Goal: Information Seeking & Learning: Learn about a topic

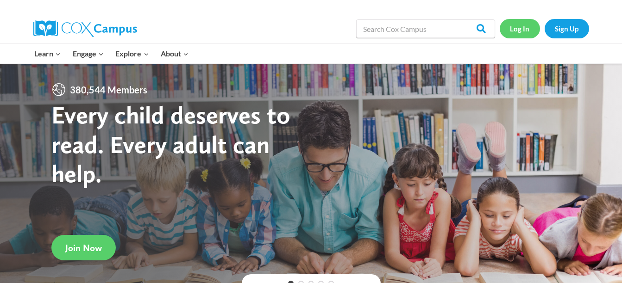
click at [519, 28] on link "Log In" at bounding box center [520, 28] width 40 height 19
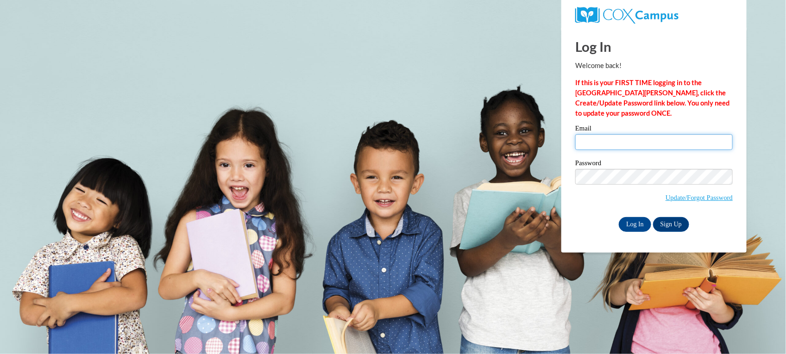
click at [597, 139] on input "Email" at bounding box center [653, 142] width 157 height 16
type input "obl_lotr@hotmail.com"
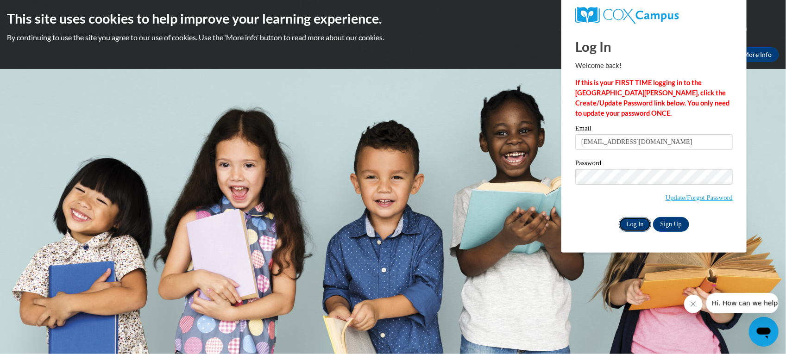
click at [633, 224] on input "Log In" at bounding box center [635, 224] width 32 height 15
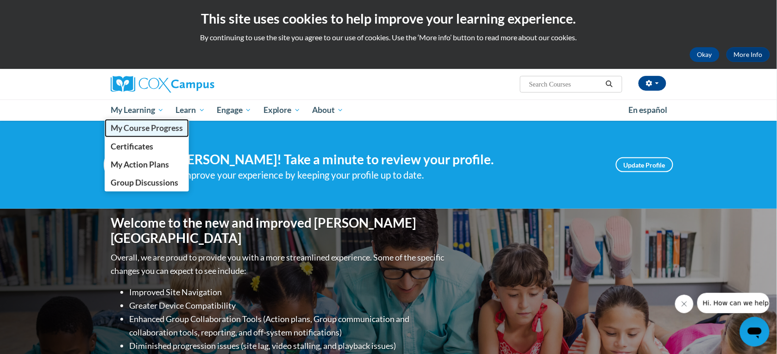
click at [142, 126] on span "My Course Progress" at bounding box center [147, 128] width 72 height 10
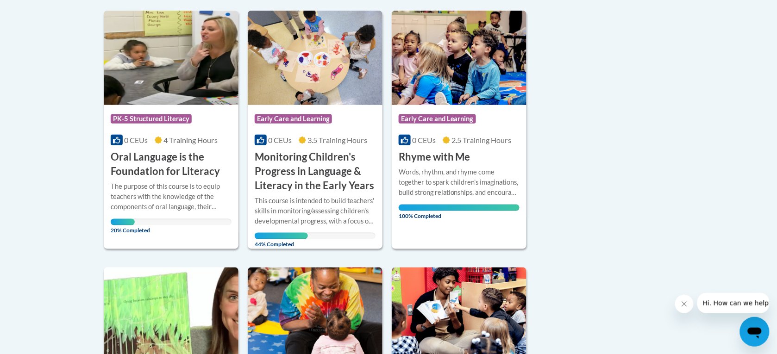
scroll to position [230, 0]
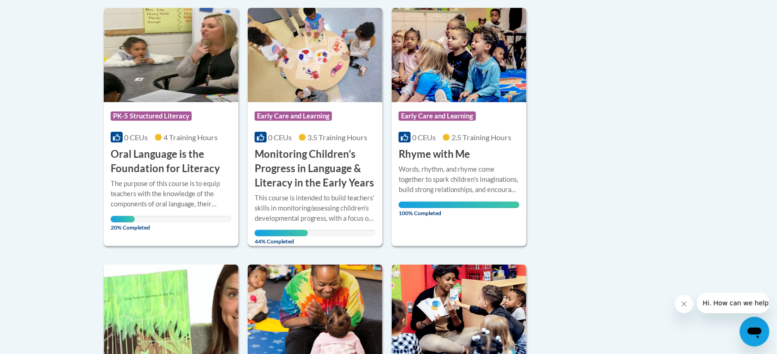
click at [340, 75] on img at bounding box center [315, 55] width 135 height 94
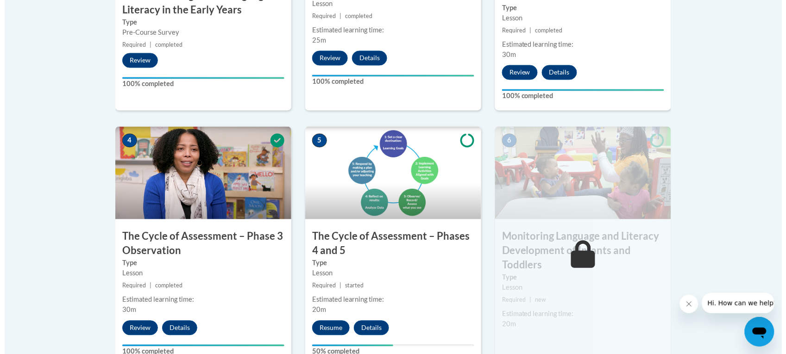
scroll to position [468, 0]
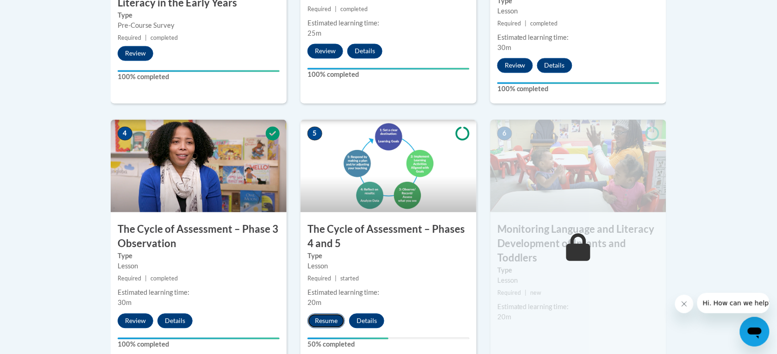
click at [327, 318] on button "Resume" at bounding box center [327, 321] width 38 height 15
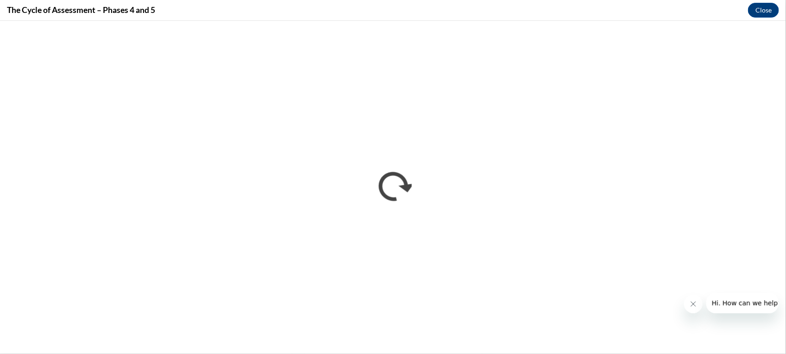
scroll to position [0, 0]
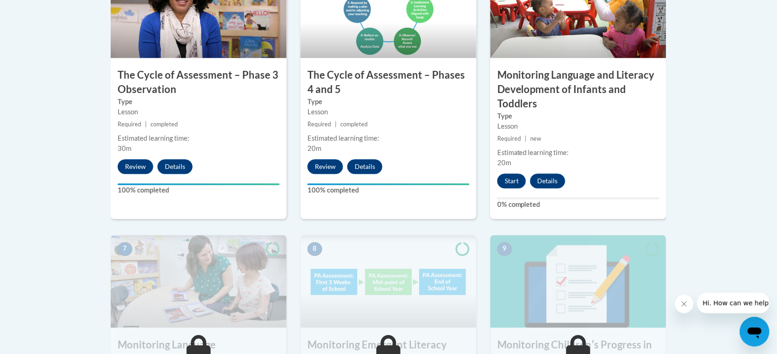
scroll to position [621, 0]
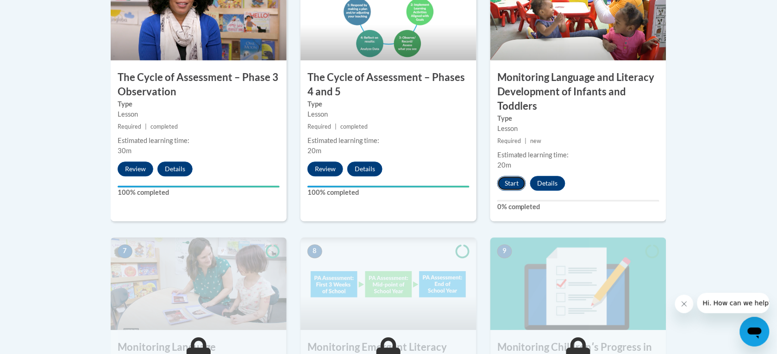
click at [510, 182] on button "Start" at bounding box center [511, 183] width 29 height 15
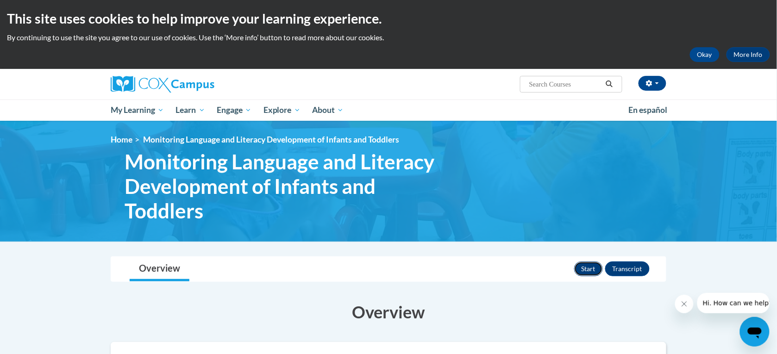
click at [586, 268] on button "Start" at bounding box center [588, 269] width 29 height 15
